Goal: Information Seeking & Learning: Learn about a topic

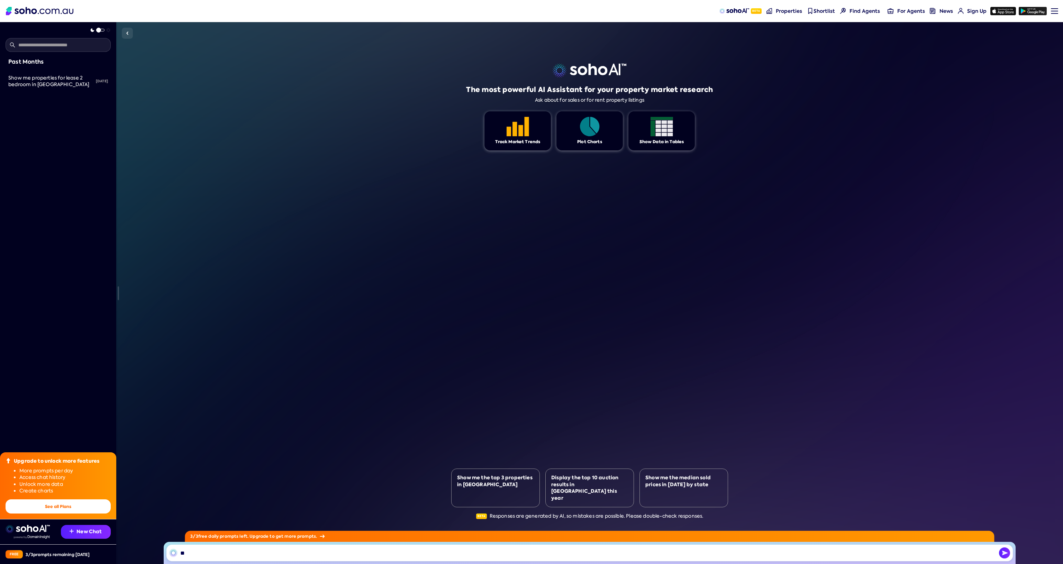
type input "*"
type input "**********"
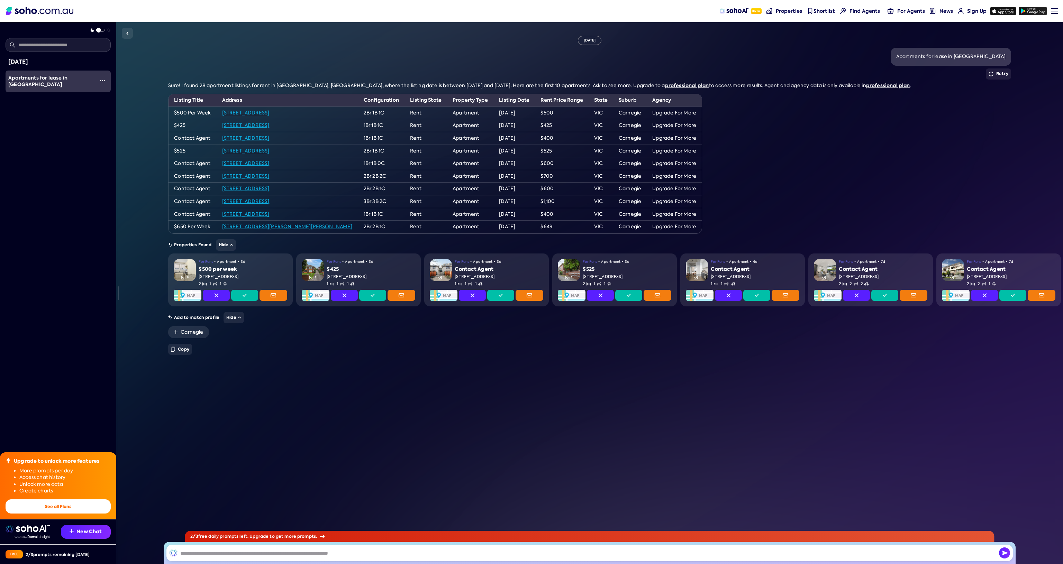
click at [270, 152] on link "[STREET_ADDRESS]" at bounding box center [245, 151] width 47 height 6
click at [270, 125] on link "[STREET_ADDRESS]" at bounding box center [245, 125] width 47 height 6
click at [665, 86] on link "professional plan" at bounding box center [687, 85] width 44 height 7
drag, startPoint x: 163, startPoint y: 79, endPoint x: 877, endPoint y: 87, distance: 713.6
click at [877, 87] on div "Fri, September 19 Apartments for lease in Carnegie Vic Retry Sure! I found 28 a…" at bounding box center [589, 293] width 947 height 542
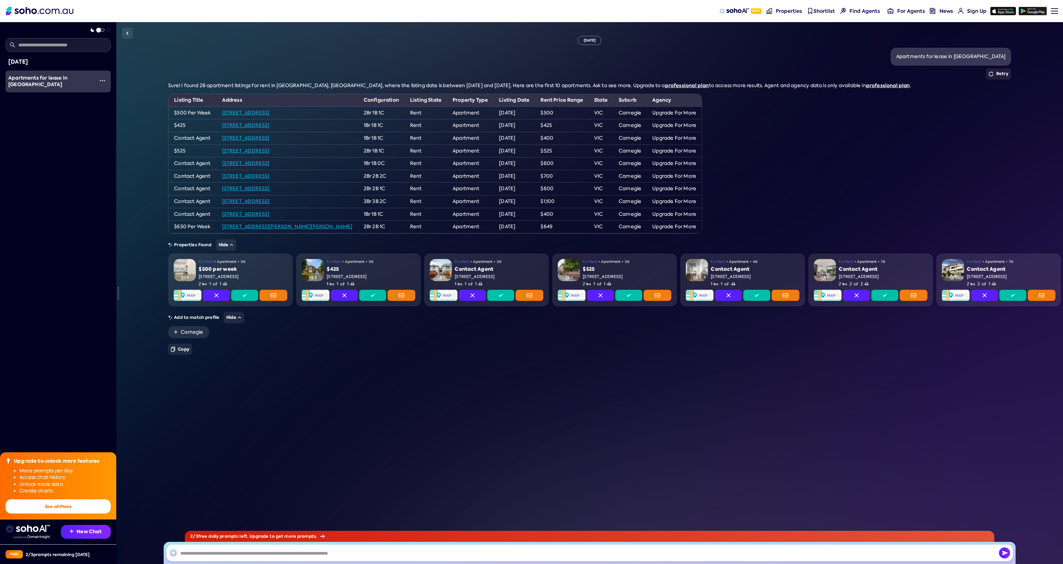
click at [867, 129] on div "Sure! I found 28 apartment listings for rent in Carnegie, VIC, where the listin…" at bounding box center [589, 158] width 843 height 152
click at [233, 546] on input "text" at bounding box center [589, 553] width 846 height 17
type input "*"
type input "**********"
click at [232, 247] on button "Hide" at bounding box center [226, 244] width 20 height 11
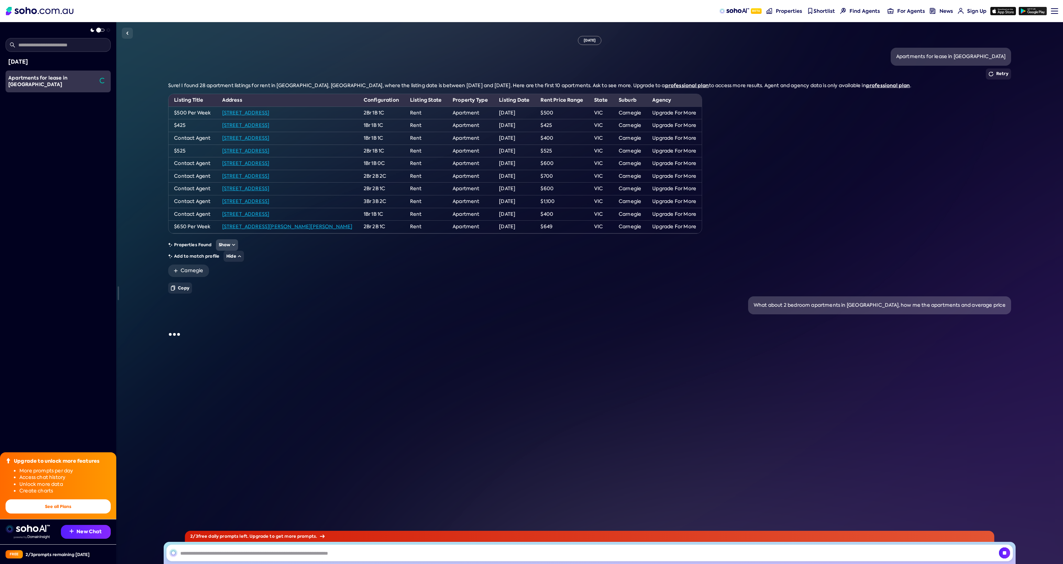
click at [232, 247] on button "Show" at bounding box center [227, 244] width 22 height 11
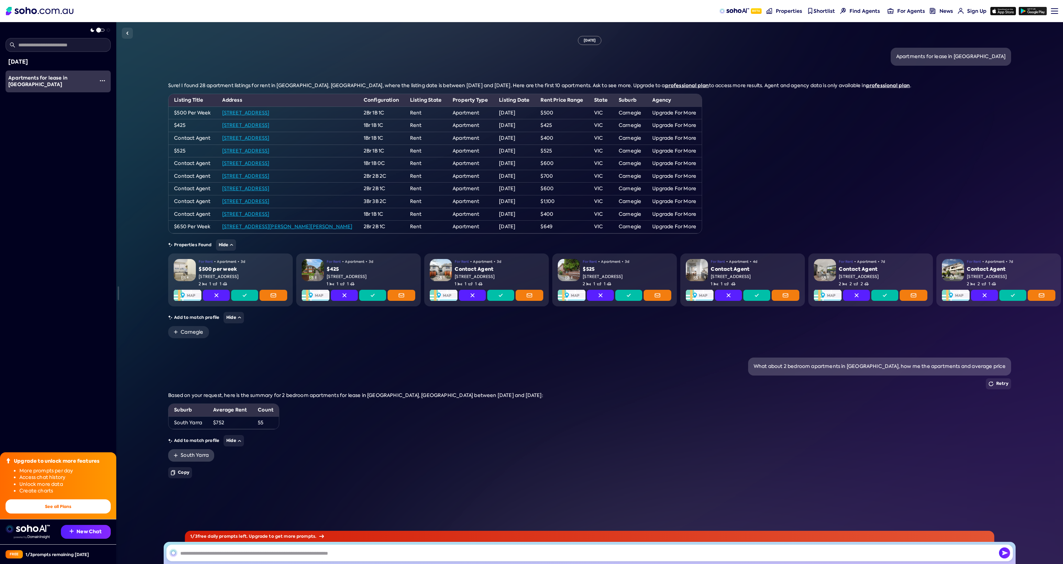
click at [189, 455] on link "South Yarra" at bounding box center [191, 456] width 46 height 12
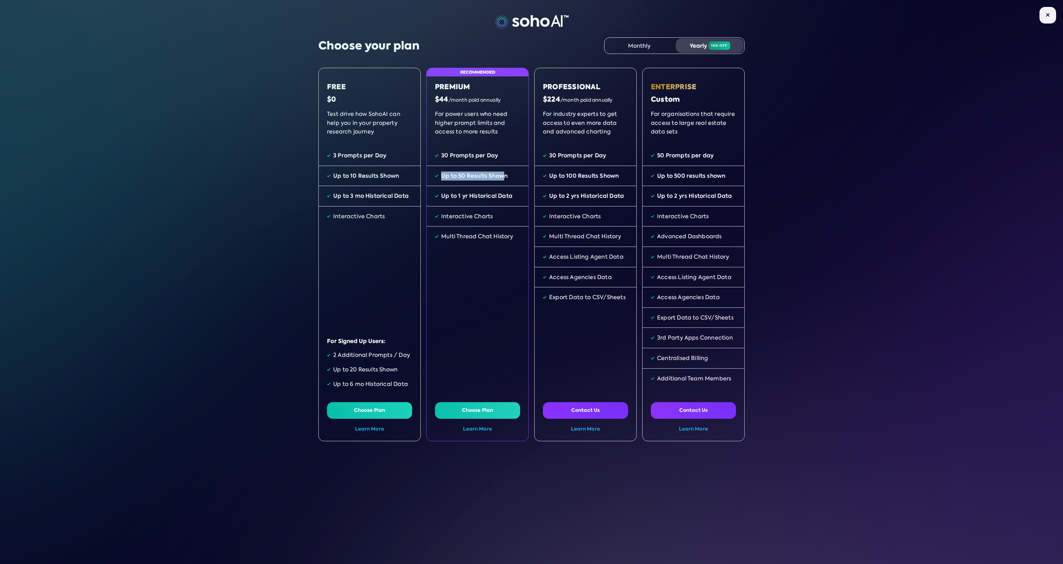
drag, startPoint x: 442, startPoint y: 178, endPoint x: 501, endPoint y: 180, distance: 59.6
click at [501, 180] on div "Up to 50 Results Shown" at bounding box center [474, 176] width 66 height 9
click at [633, 42] on div "Monthly" at bounding box center [639, 45] width 68 height 15
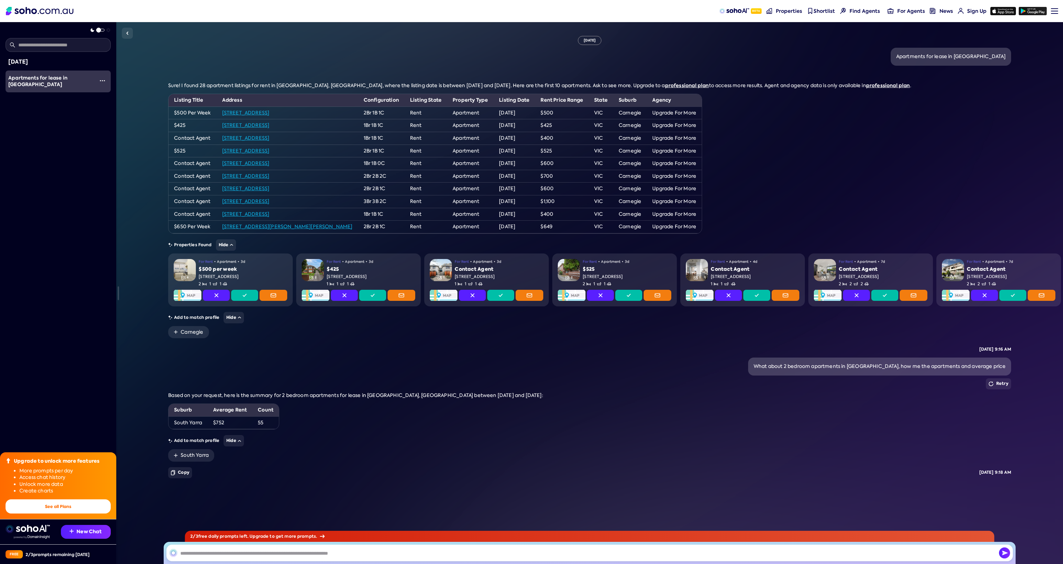
click at [46, 537] on img at bounding box center [32, 537] width 36 height 3
click at [243, 551] on input "text" at bounding box center [589, 553] width 846 height 17
type input "*"
click at [514, 556] on input "**********" at bounding box center [589, 553] width 846 height 17
type input "**********"
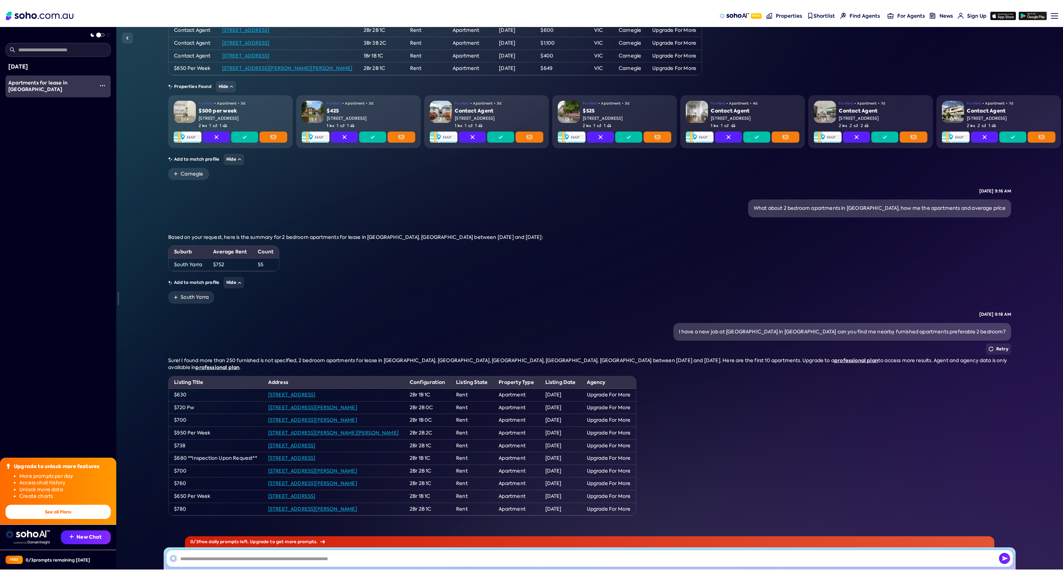
scroll to position [187, 0]
